Goal: Information Seeking & Learning: Learn about a topic

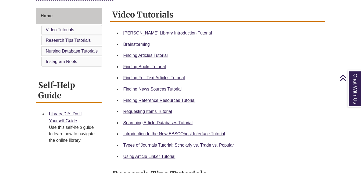
scroll to position [144, 0]
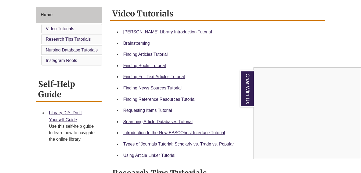
click at [187, 98] on div "Chat With Us" at bounding box center [180, 86] width 361 height 173
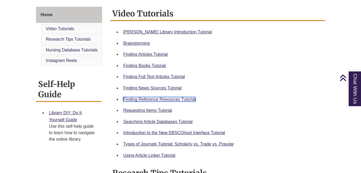
click at [180, 100] on link "Finding Reference Resources Tutorial" at bounding box center [159, 99] width 72 height 5
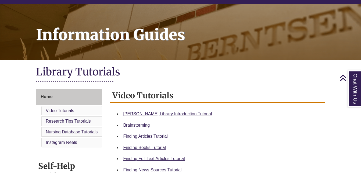
scroll to position [19, 0]
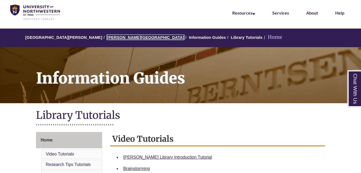
click at [125, 37] on link "[PERSON_NAME][GEOGRAPHIC_DATA]" at bounding box center [145, 37] width 77 height 5
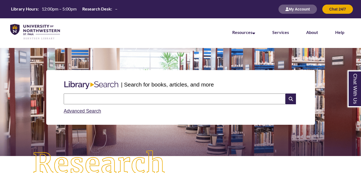
scroll to position [116, 361]
click at [211, 101] on input "text" at bounding box center [175, 98] width 222 height 11
click at [92, 111] on link "Advanced Search" at bounding box center [82, 110] width 37 height 5
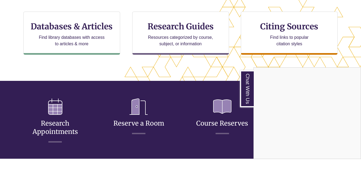
scroll to position [189, 315]
click at [100, 44] on div "Chat With Us" at bounding box center [180, 86] width 361 height 173
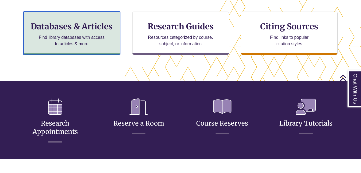
click at [83, 41] on p "Find library databases with access to articles & more" at bounding box center [72, 40] width 70 height 13
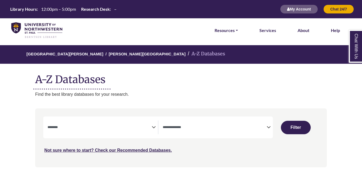
select select "Database Subject Filter"
select select "Database Types Filter"
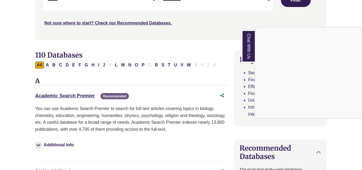
scroll to position [145, 0]
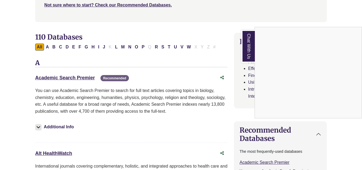
click at [61, 47] on div "Chat With Us" at bounding box center [181, 85] width 362 height 170
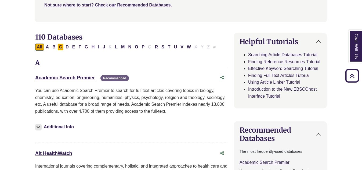
click at [62, 48] on button "C" at bounding box center [61, 47] width 6 height 7
select select "Database Subject Filter"
select select "Database Types Filter"
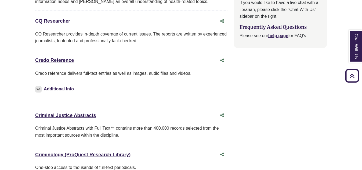
scroll to position [681, 0]
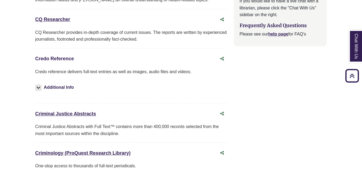
click at [67, 59] on link "Credo Reference This link opens in a new window" at bounding box center [54, 58] width 39 height 5
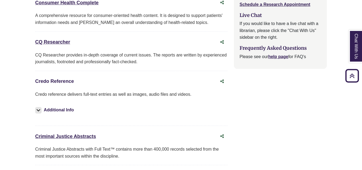
scroll to position [659, 0]
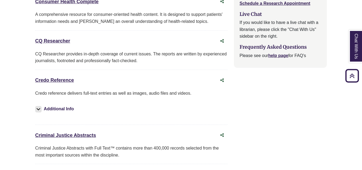
click at [58, 80] on link "Credo Reference This link opens in a new window" at bounding box center [54, 79] width 39 height 5
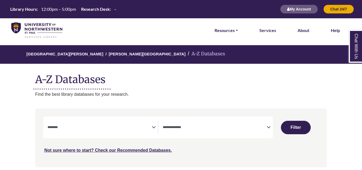
select select "Database Subject Filter"
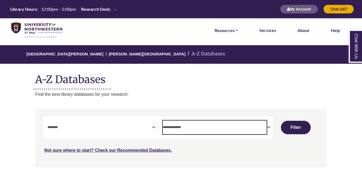
click at [236, 130] on textarea "Search" at bounding box center [215, 128] width 104 height 4
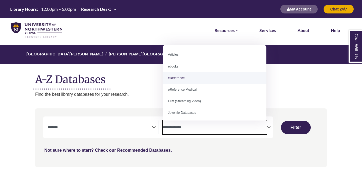
select select "*****"
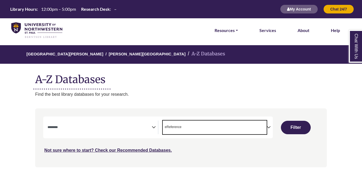
scroll to position [10, 0]
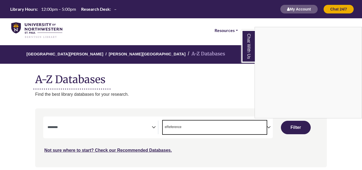
click at [109, 127] on div "Chat With Us" at bounding box center [181, 85] width 362 height 170
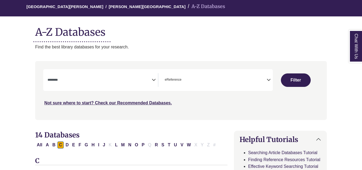
scroll to position [54, 0]
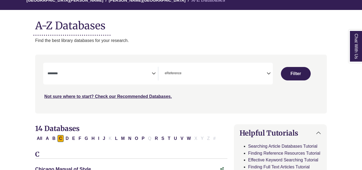
click at [153, 73] on icon "Search filters" at bounding box center [154, 73] width 4 height 8
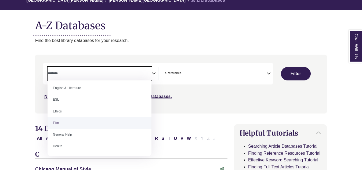
scroll to position [215, 0]
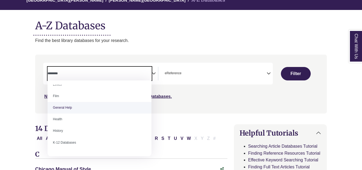
select select "*****"
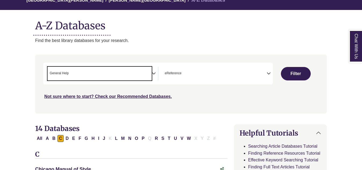
scroll to position [103, 0]
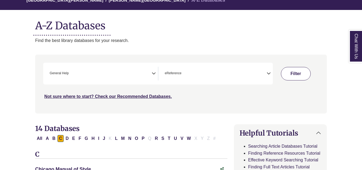
click at [297, 74] on button "Filter" at bounding box center [296, 73] width 30 height 13
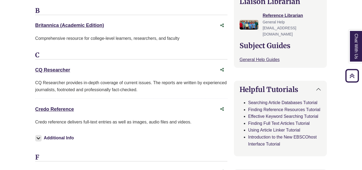
scroll to position [215, 0]
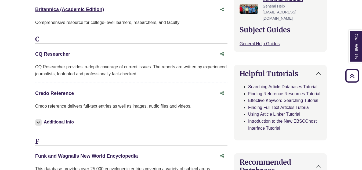
click at [63, 94] on link "Credo Reference This link opens in a new window" at bounding box center [54, 93] width 39 height 5
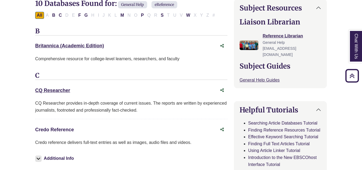
scroll to position [188, 0]
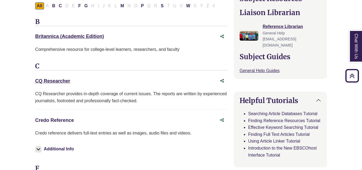
click at [67, 121] on link "Credo Reference This link opens in a new window" at bounding box center [54, 119] width 39 height 5
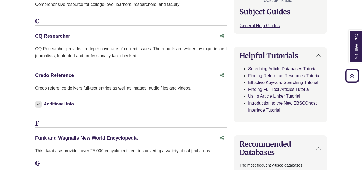
scroll to position [242, 0]
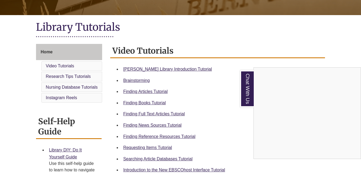
scroll to position [108, 0]
click at [179, 126] on div "Chat With Us" at bounding box center [180, 86] width 361 height 173
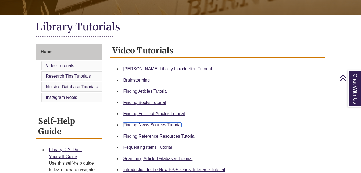
click at [166, 126] on link "Finding News Sources Tutorial" at bounding box center [152, 124] width 58 height 5
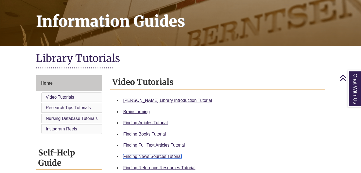
scroll to position [0, 0]
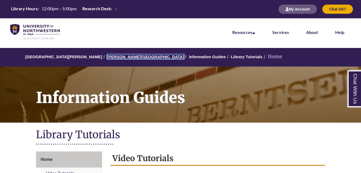
click at [115, 56] on link "[PERSON_NAME][GEOGRAPHIC_DATA]" at bounding box center [145, 56] width 77 height 5
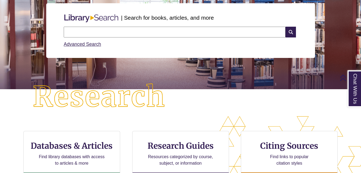
scroll to position [54, 0]
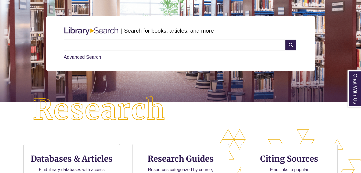
click at [180, 45] on input "text" at bounding box center [175, 45] width 222 height 11
type input "*******"
